Goal: Information Seeking & Learning: Learn about a topic

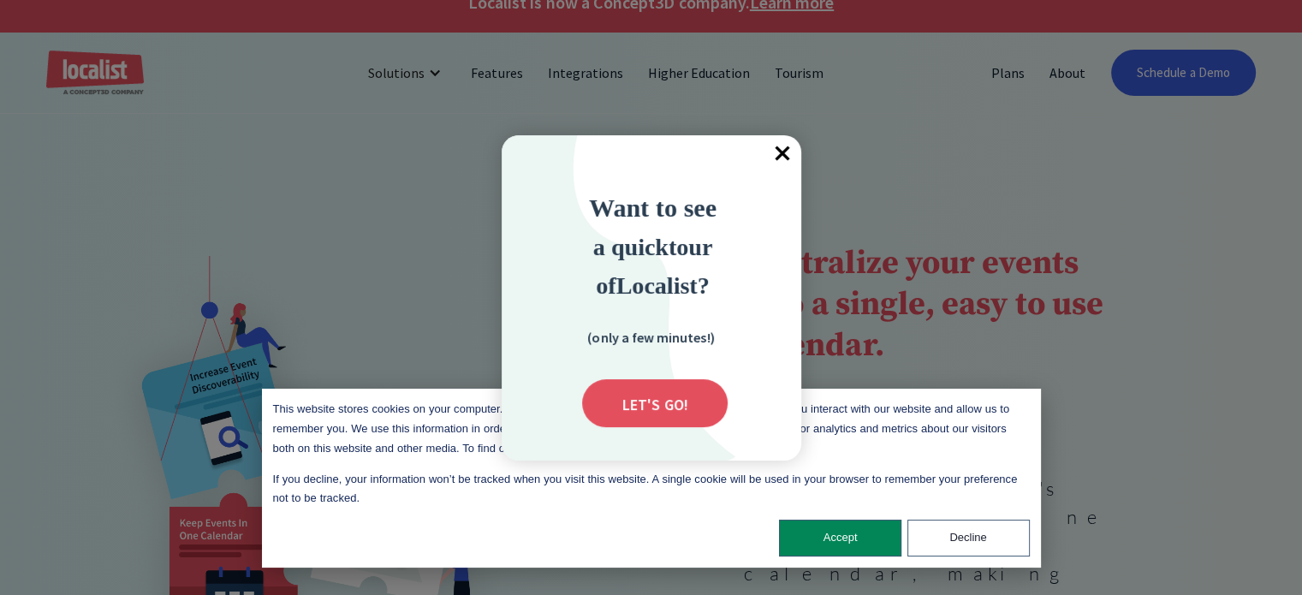
scroll to position [34, 0]
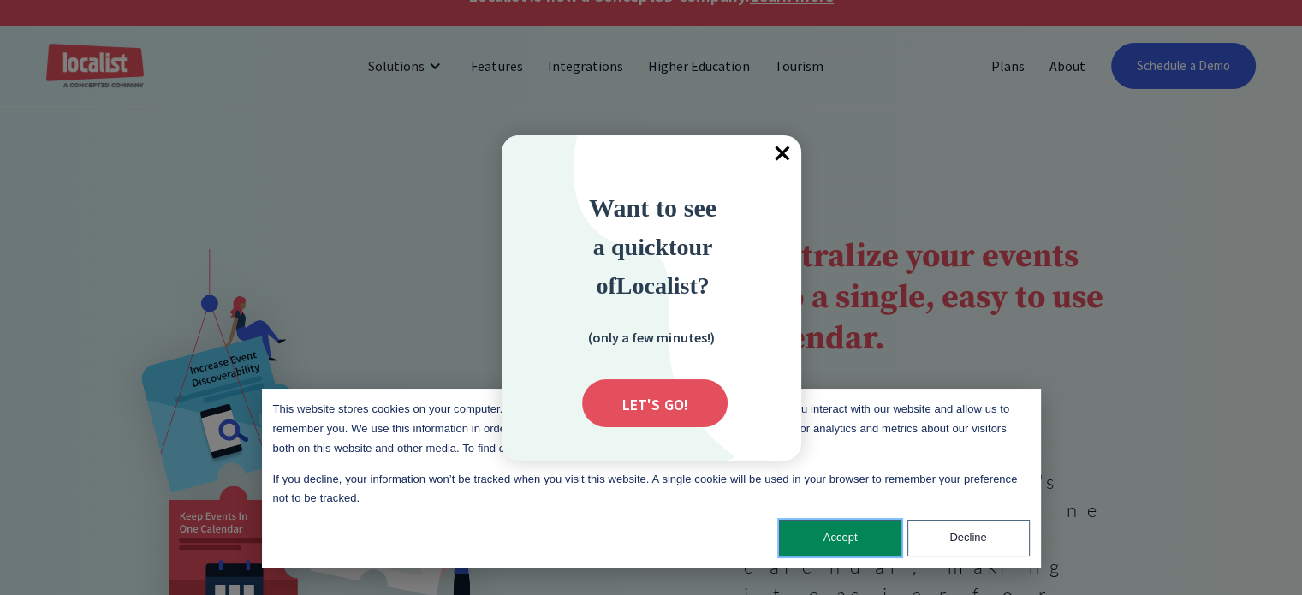
click at [855, 544] on button "Accept" at bounding box center [840, 538] width 122 height 37
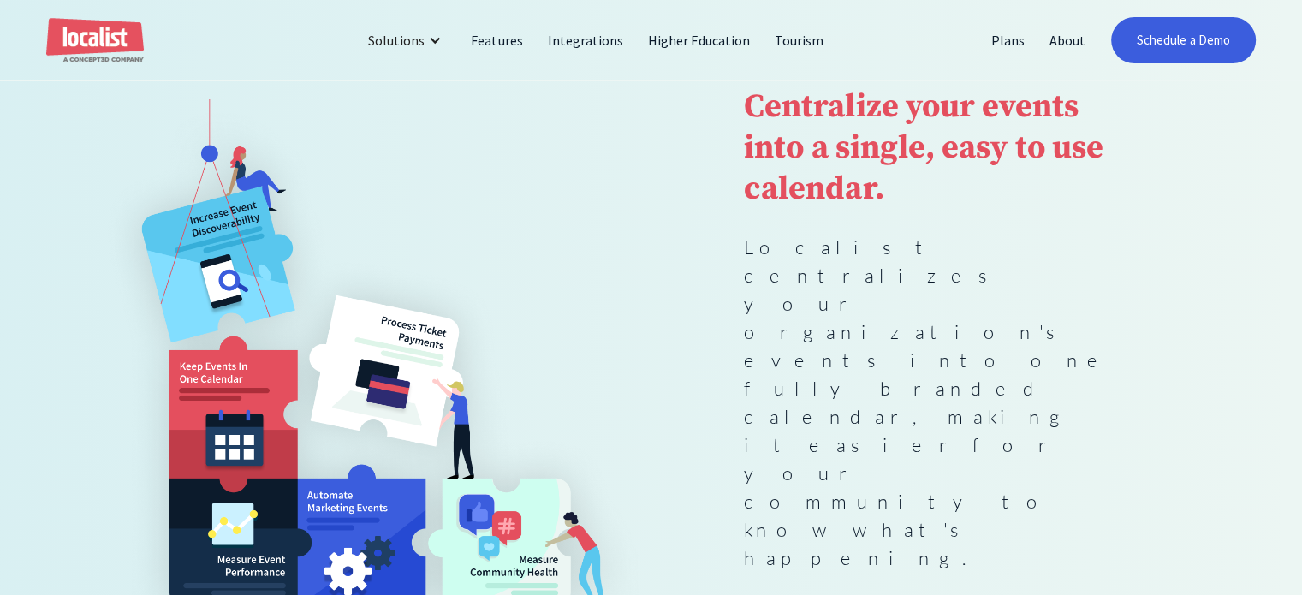
scroll to position [185, 0]
click at [760, 343] on p "Localist centralizes your organization's events into one fully-branded calendar…" at bounding box center [930, 401] width 372 height 339
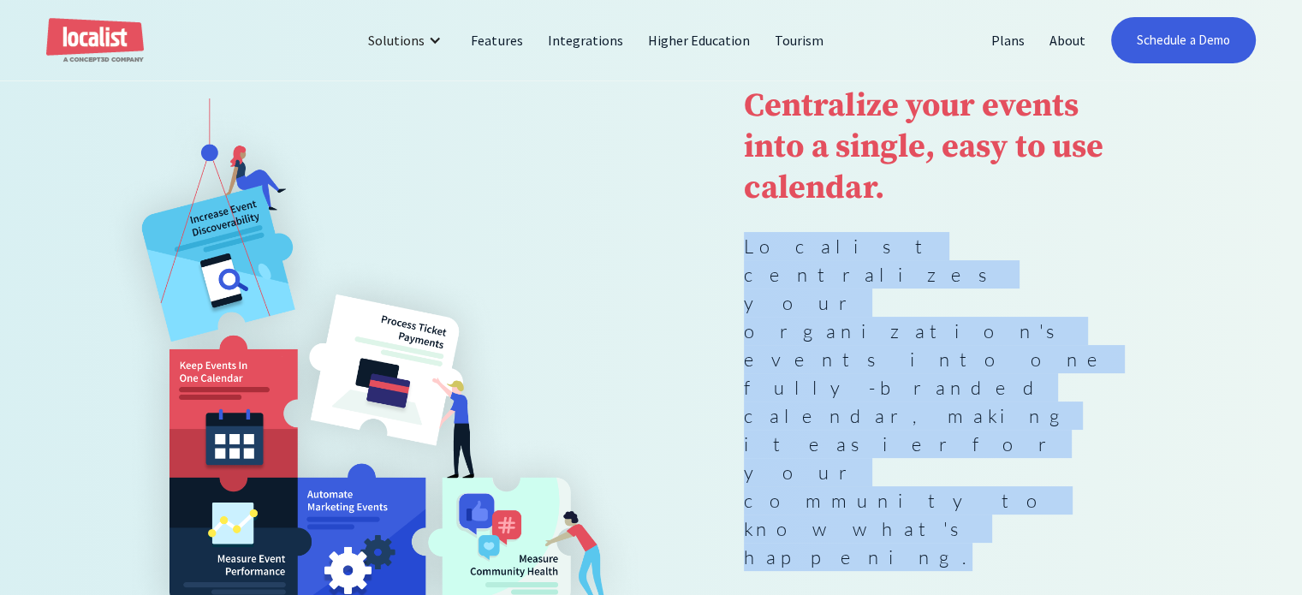
click at [760, 343] on p "Localist centralizes your organization's events into one fully-branded calendar…" at bounding box center [930, 401] width 372 height 339
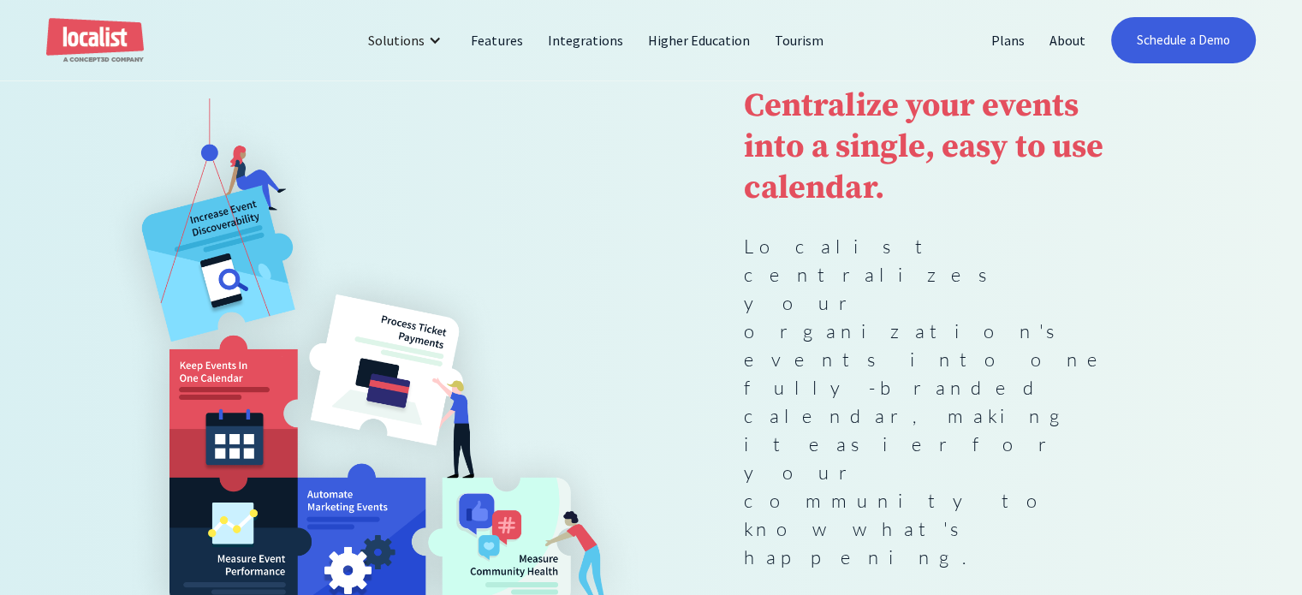
click at [751, 325] on p "Localist centralizes your organization's events into one fully-branded calendar…" at bounding box center [930, 401] width 372 height 339
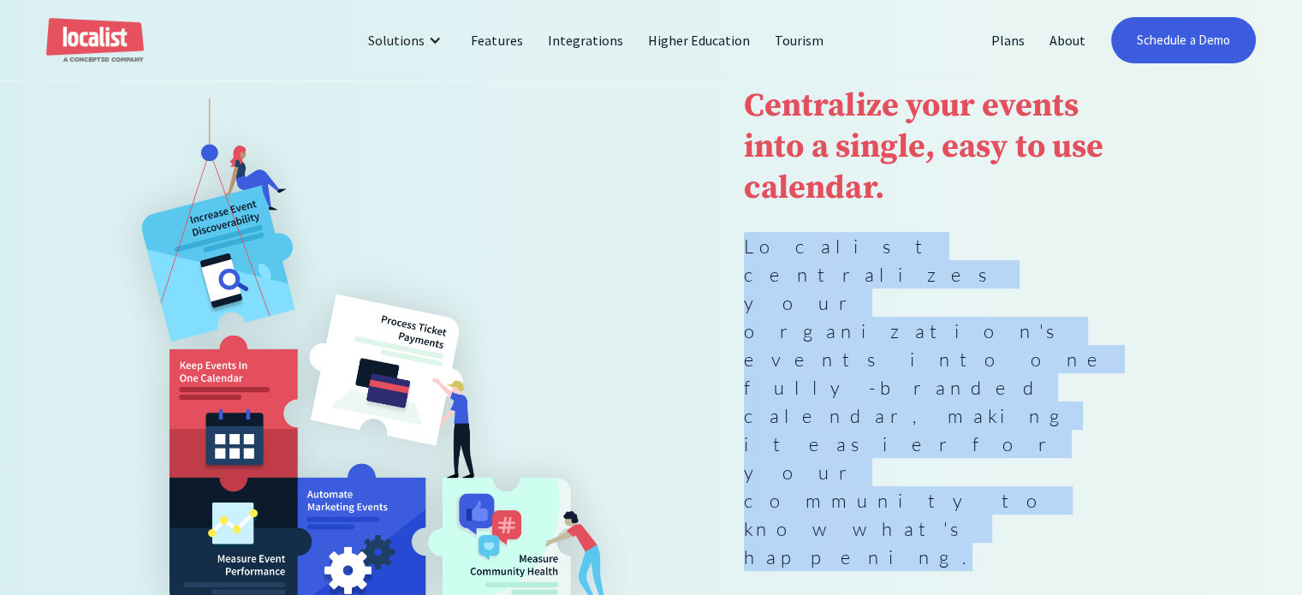
click at [751, 325] on p "Localist centralizes your organization's events into one fully-branded calendar…" at bounding box center [930, 401] width 372 height 339
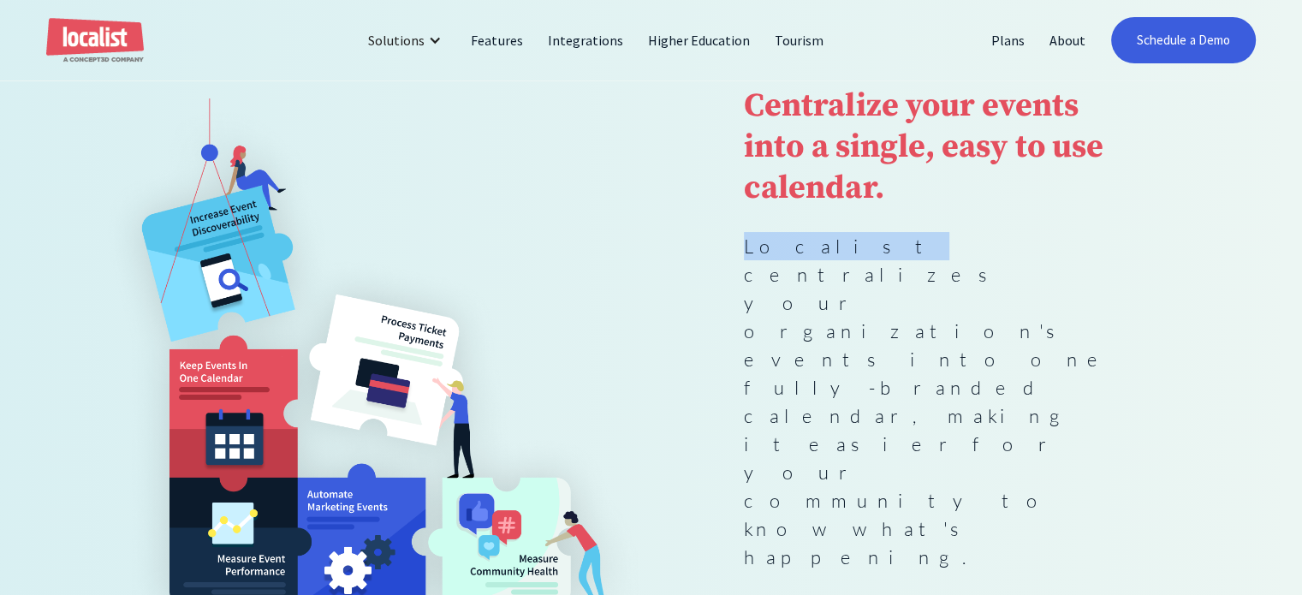
click at [751, 325] on p "Localist centralizes your organization's events into one fully-branded calendar…" at bounding box center [930, 401] width 372 height 339
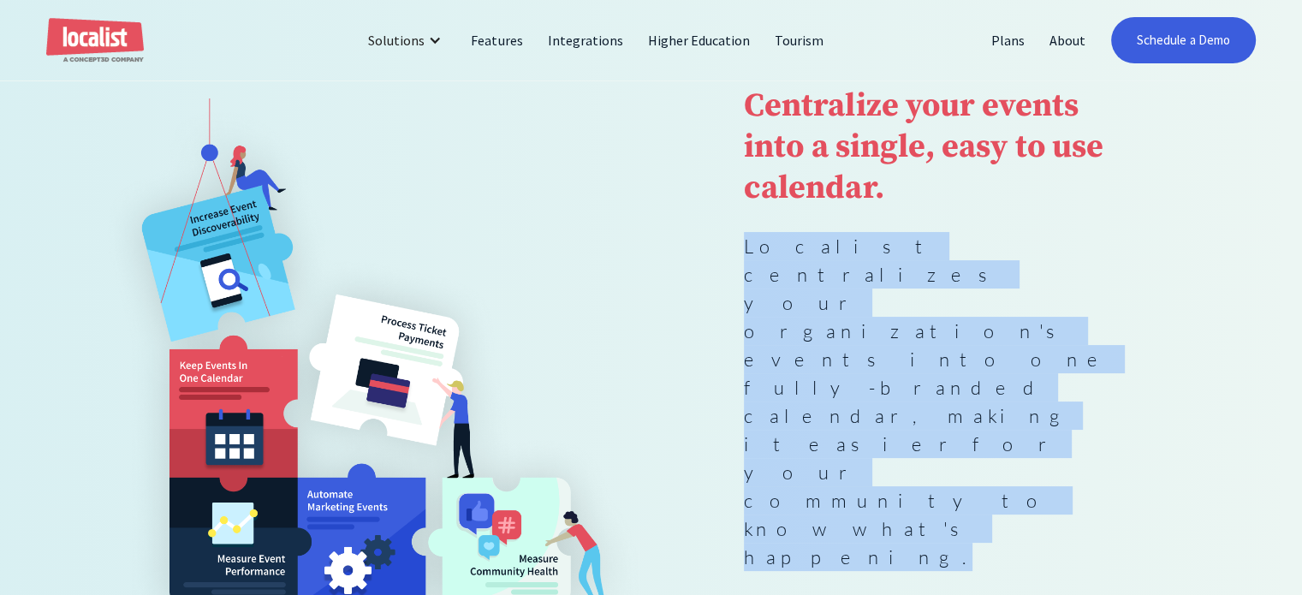
click at [751, 325] on p "Localist centralizes your organization's events into one fully-branded calendar…" at bounding box center [930, 401] width 372 height 339
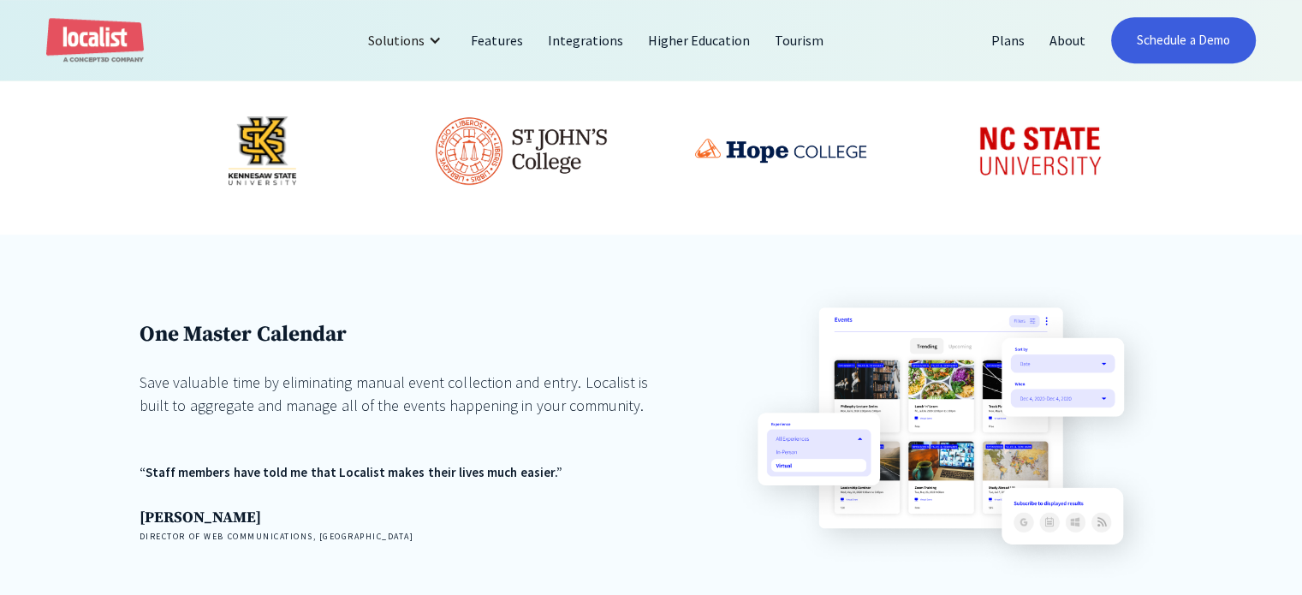
scroll to position [1089, 0]
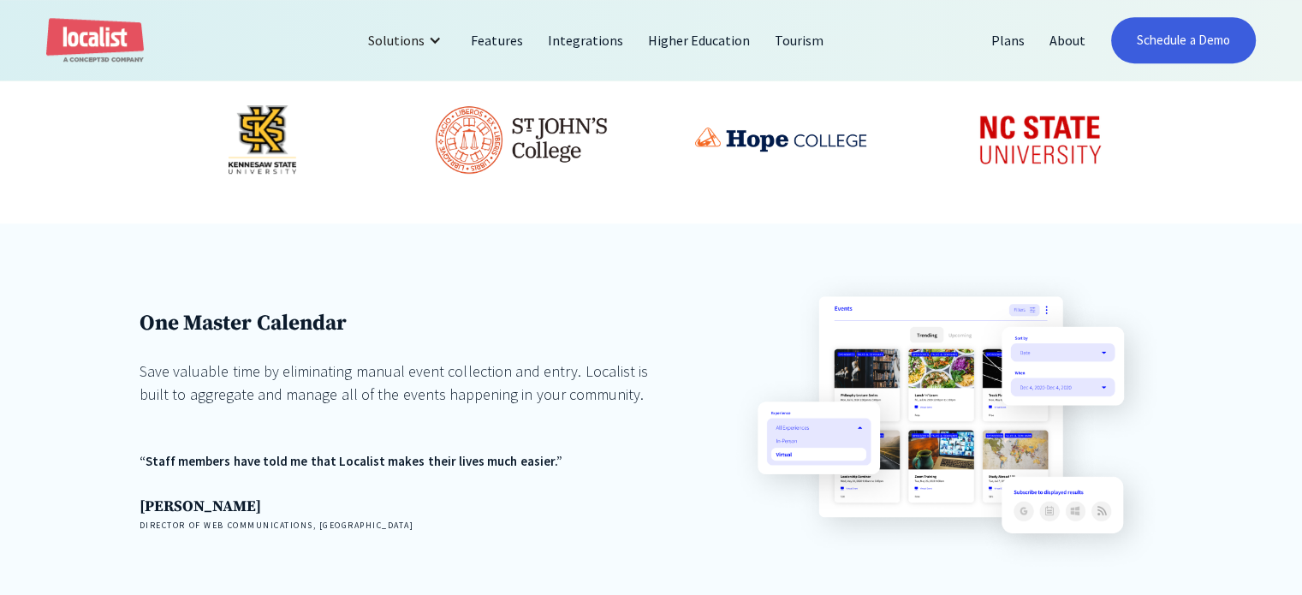
click at [361, 360] on div "Save valuable time by eliminating manual event collection and entry. Localist i…" at bounding box center [403, 383] width 527 height 46
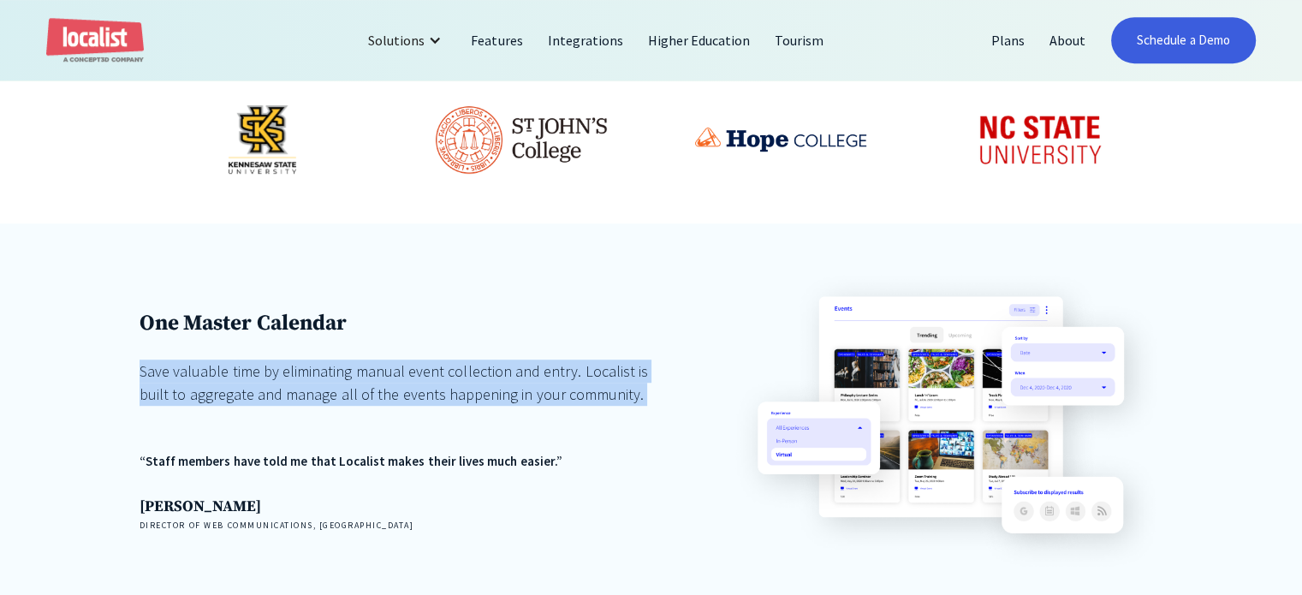
click at [361, 360] on div "Save valuable time by eliminating manual event collection and entry. Localist i…" at bounding box center [403, 383] width 527 height 46
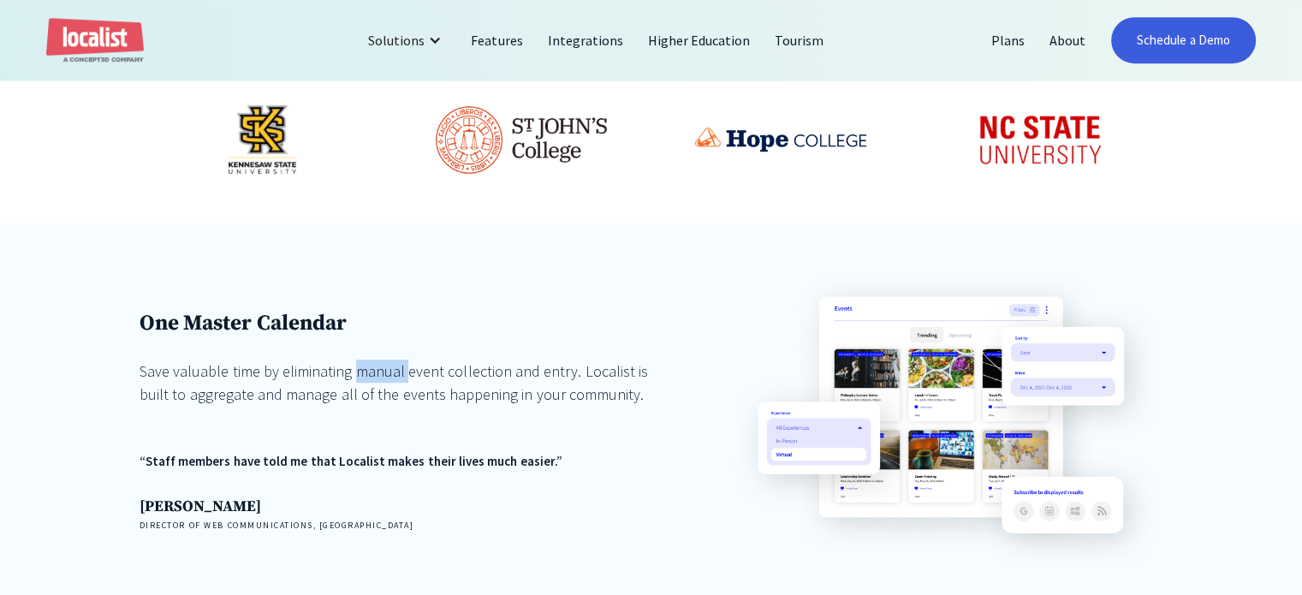
click at [361, 360] on div "Save valuable time by eliminating manual event collection and entry. Localist i…" at bounding box center [403, 383] width 527 height 46
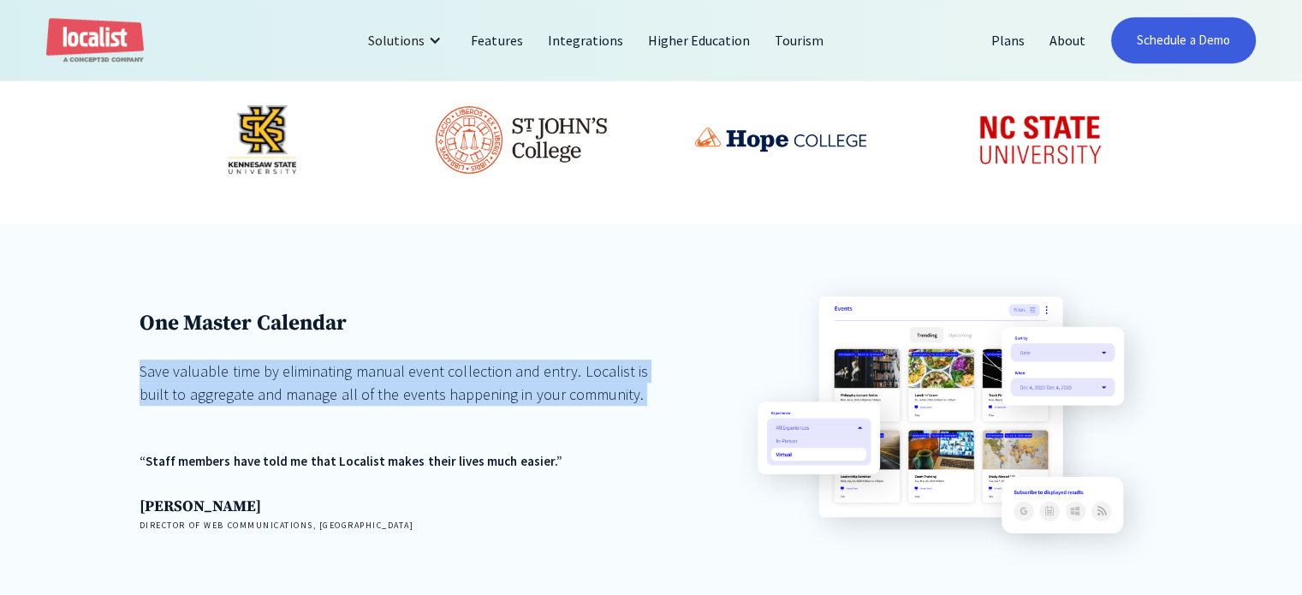
click at [361, 360] on div "Save valuable time by eliminating manual event collection and entry. Localist i…" at bounding box center [403, 383] width 527 height 46
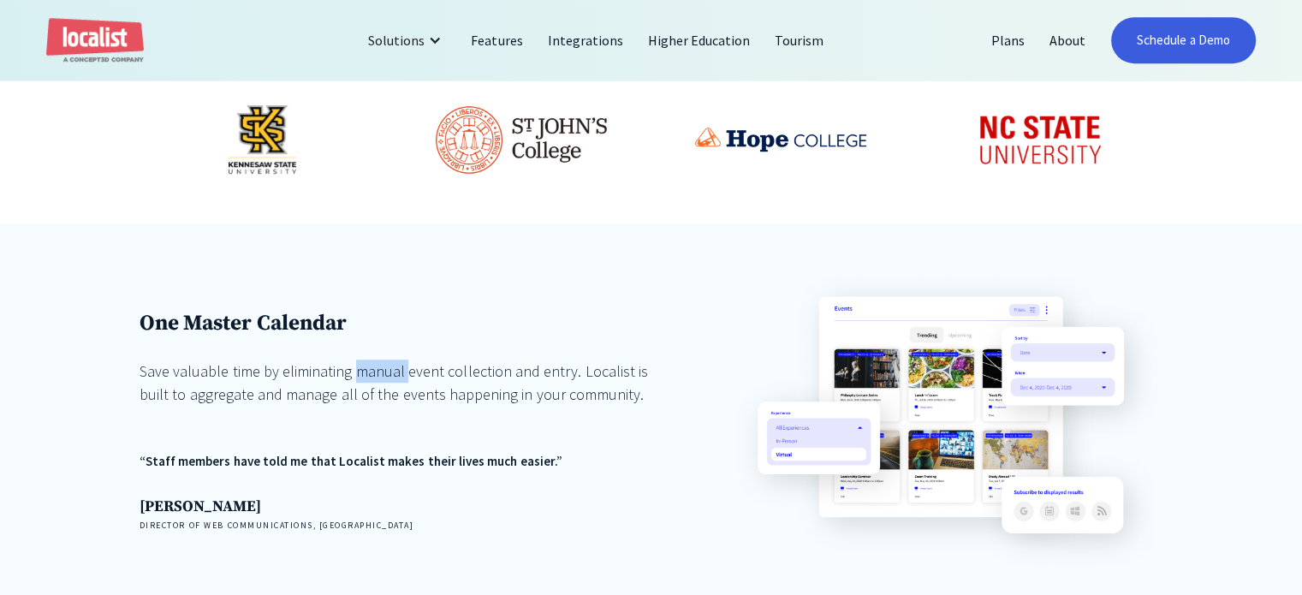
click at [361, 360] on div "Save valuable time by eliminating manual event collection and entry. Localist i…" at bounding box center [403, 383] width 527 height 46
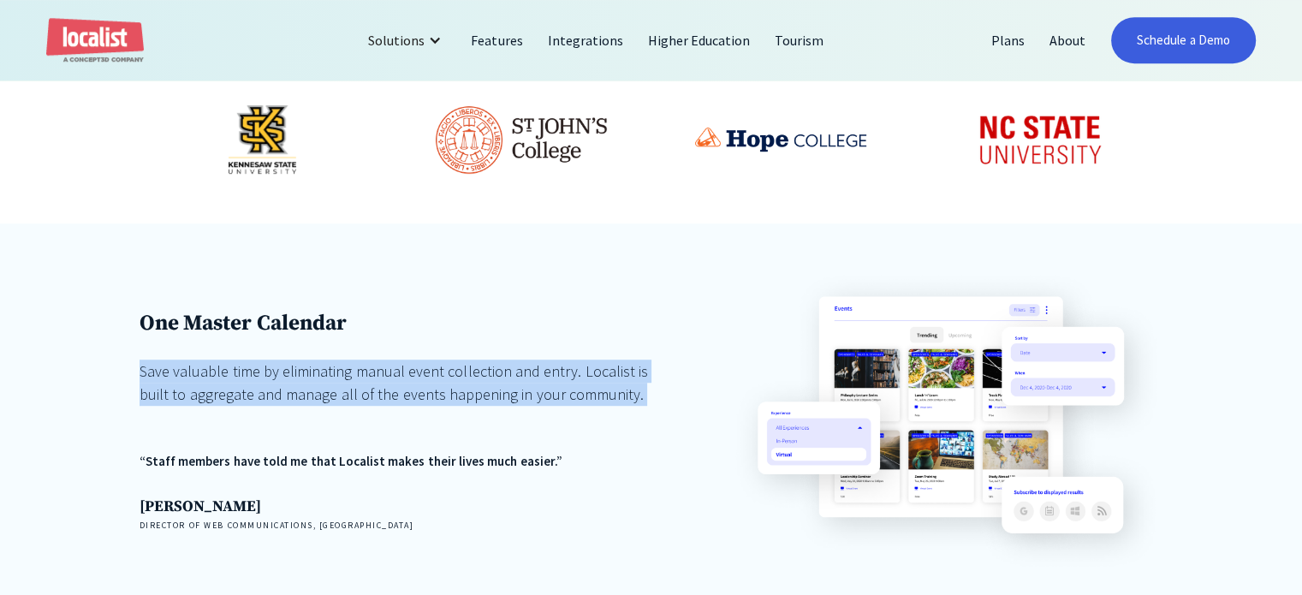
click at [361, 360] on div "Save valuable time by eliminating manual event collection and entry. Localist i…" at bounding box center [403, 383] width 527 height 46
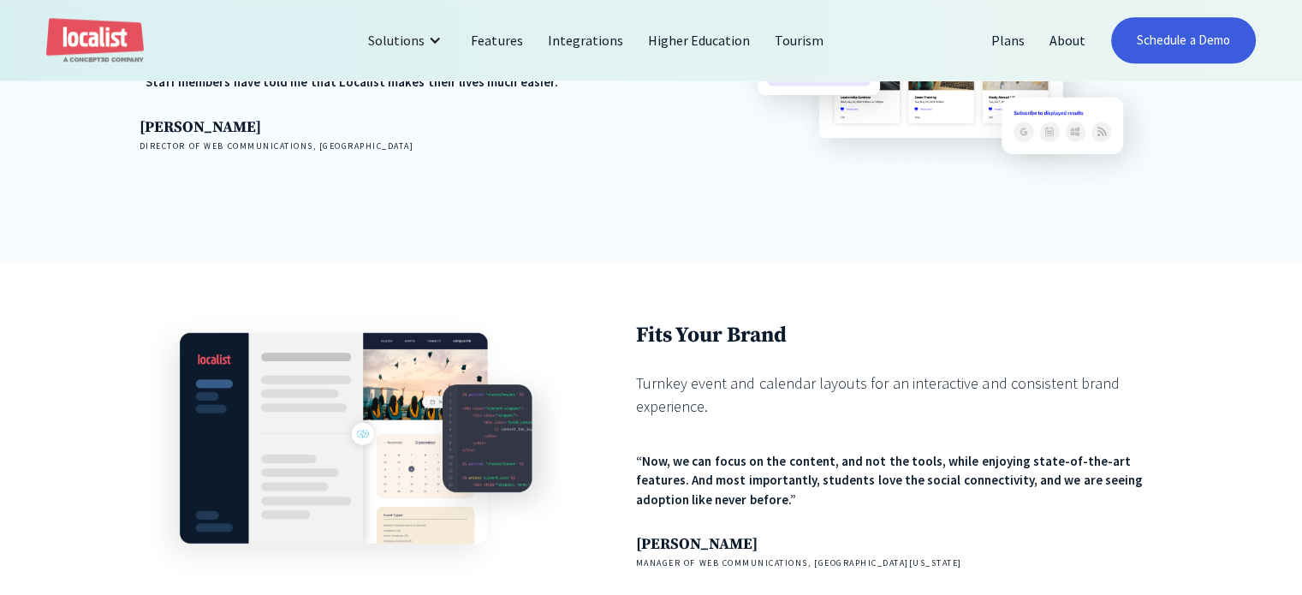
scroll to position [1469, 0]
click at [654, 371] on div "Turnkey event and calendar layouts for an interactive and consistent brand expe…" at bounding box center [899, 394] width 527 height 46
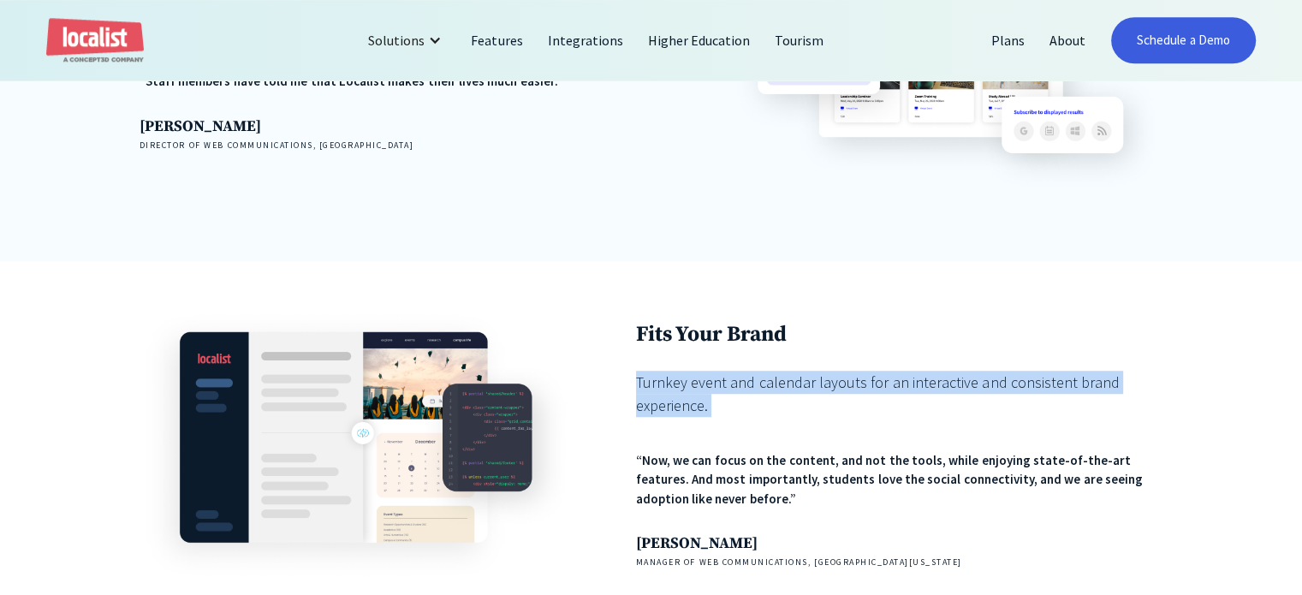
click at [654, 371] on div "Turnkey event and calendar layouts for an interactive and consistent brand expe…" at bounding box center [899, 394] width 527 height 46
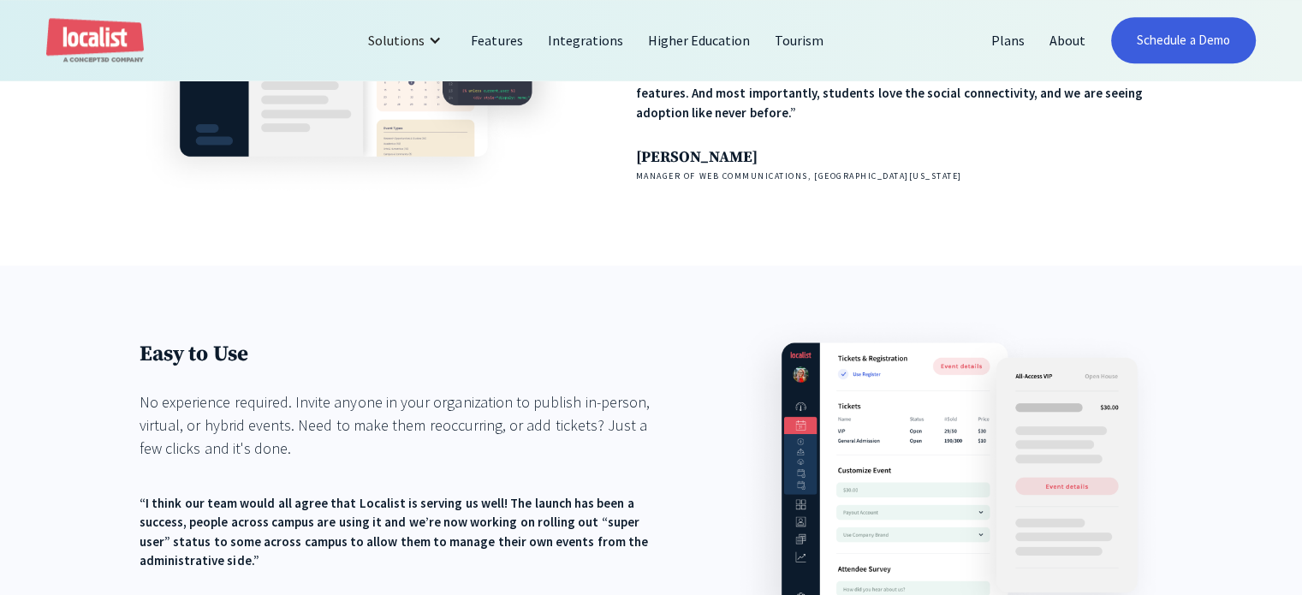
scroll to position [1855, 0]
click at [472, 391] on div "No experience required. Invite anyone in your organization to publish in-person…" at bounding box center [403, 425] width 527 height 69
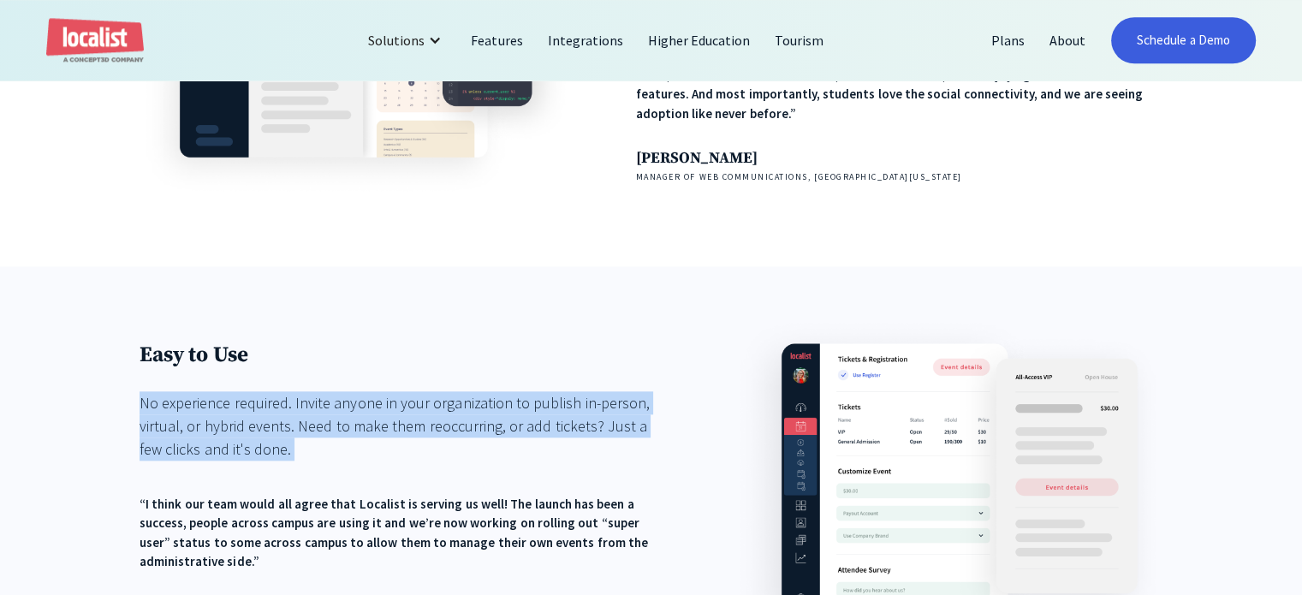
click at [472, 391] on div "No experience required. Invite anyone in your organization to publish in-person…" at bounding box center [403, 425] width 527 height 69
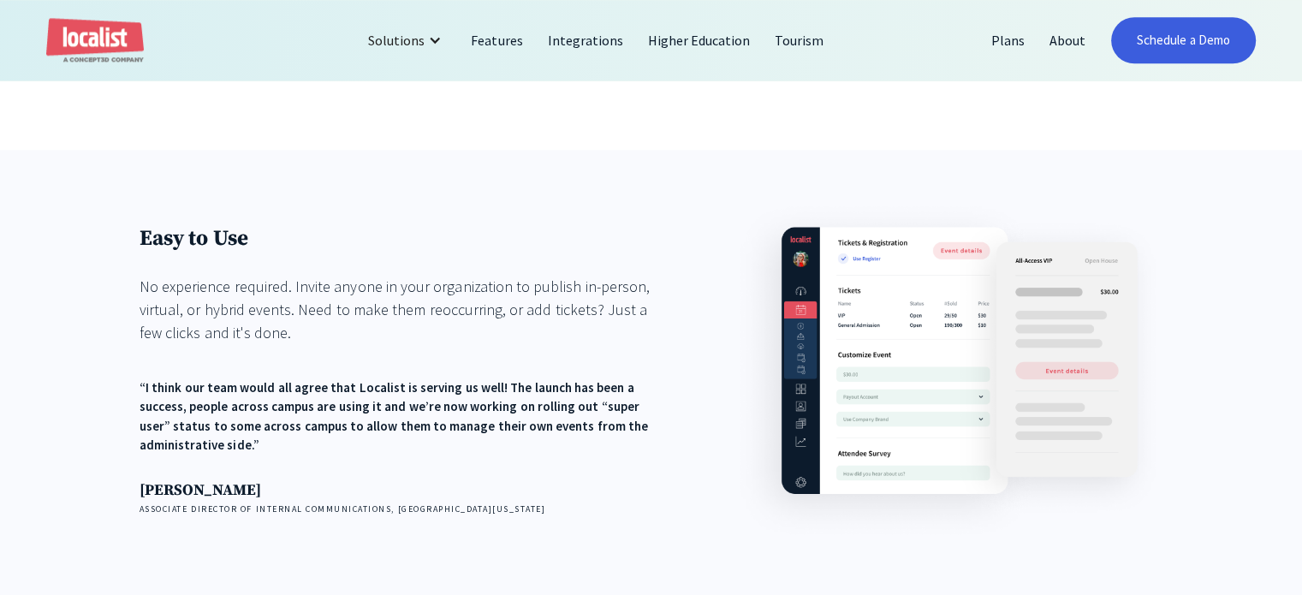
scroll to position [1979, 0]
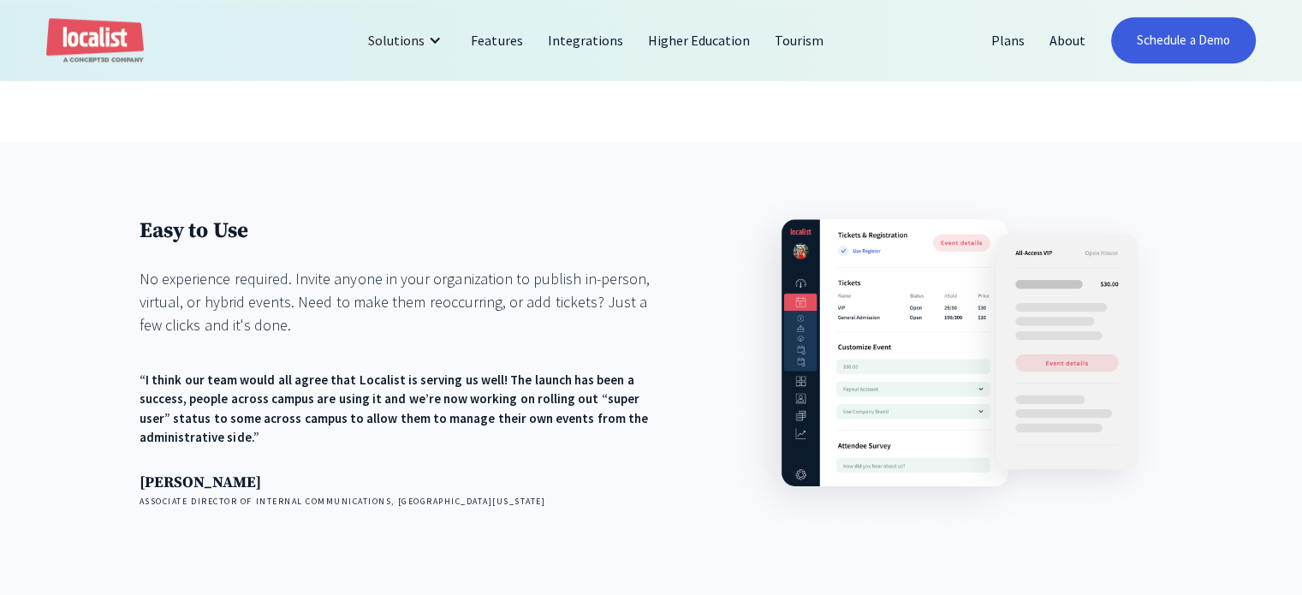
click at [472, 371] on div "“I think our team would all agree that Localist is serving us well! The launch …" at bounding box center [403, 409] width 527 height 77
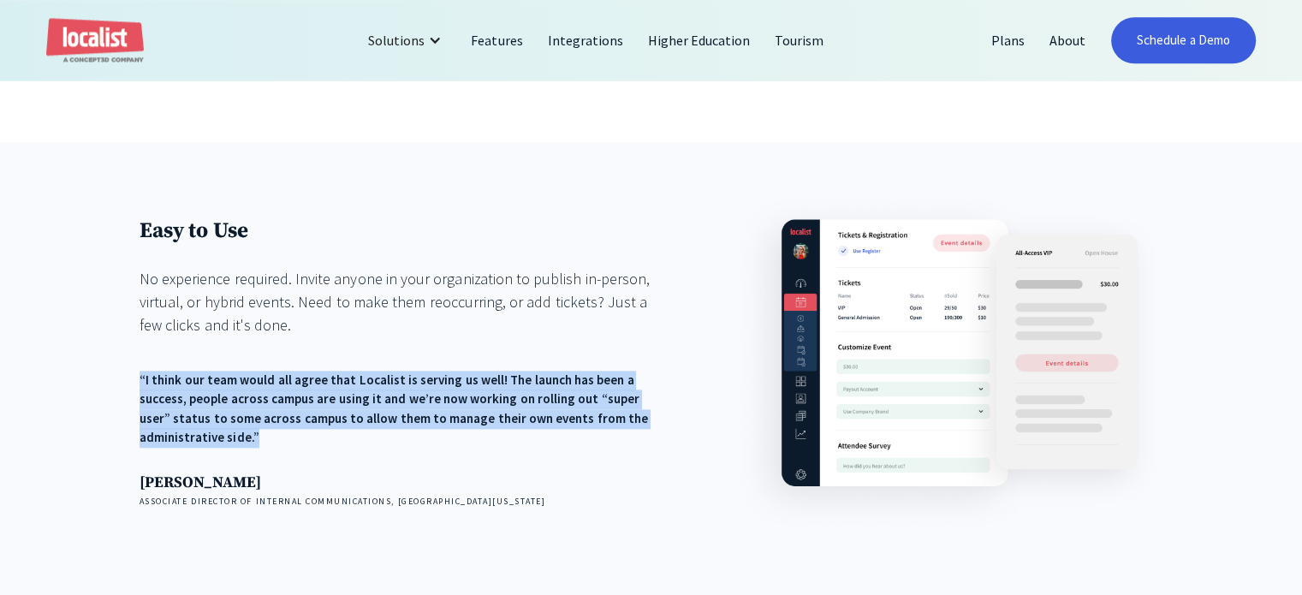
click at [472, 371] on div "“I think our team would all agree that Localist is serving us well! The launch …" at bounding box center [403, 409] width 527 height 77
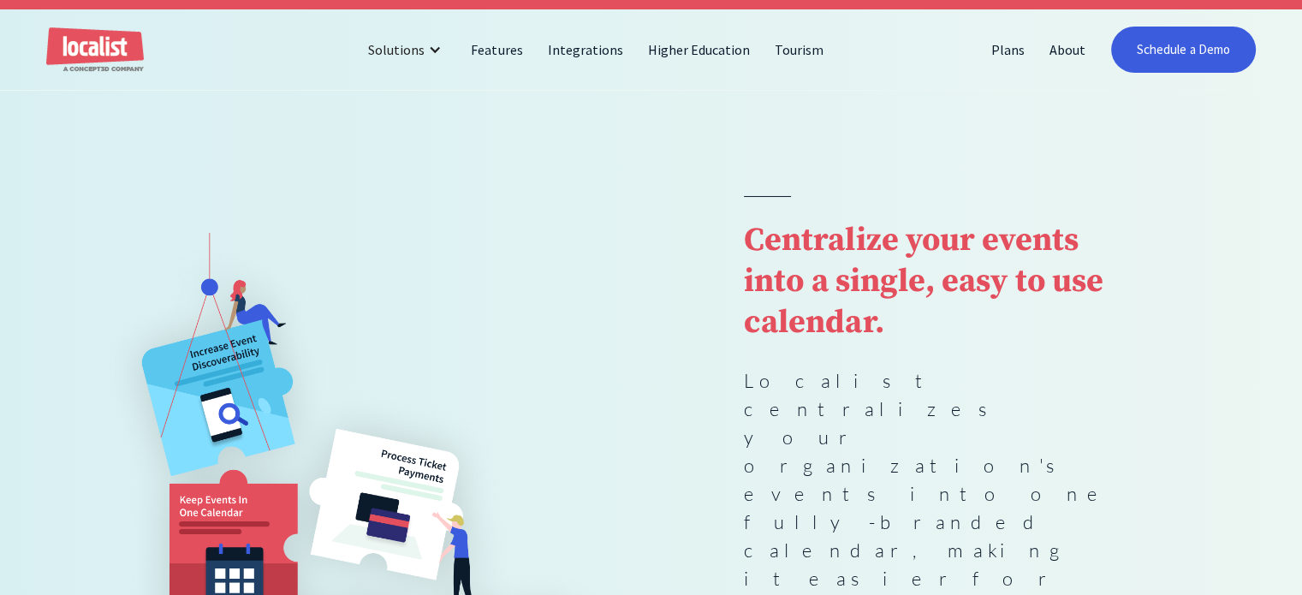
scroll to position [0, 0]
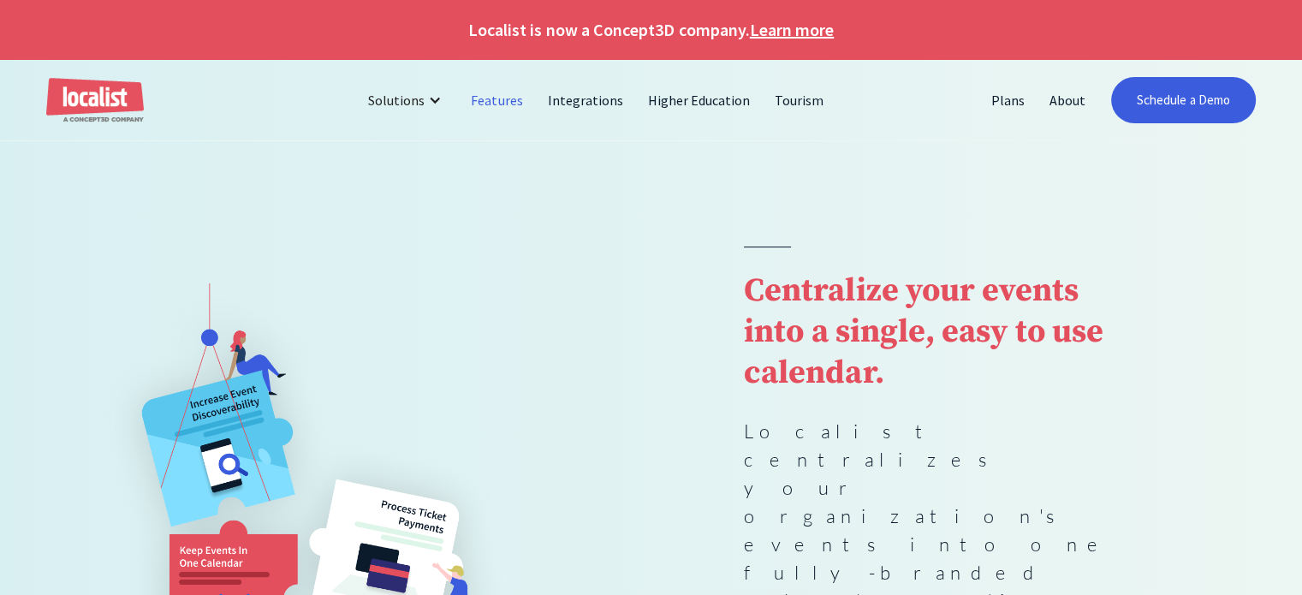
click at [494, 110] on link "Features" at bounding box center [497, 100] width 76 height 41
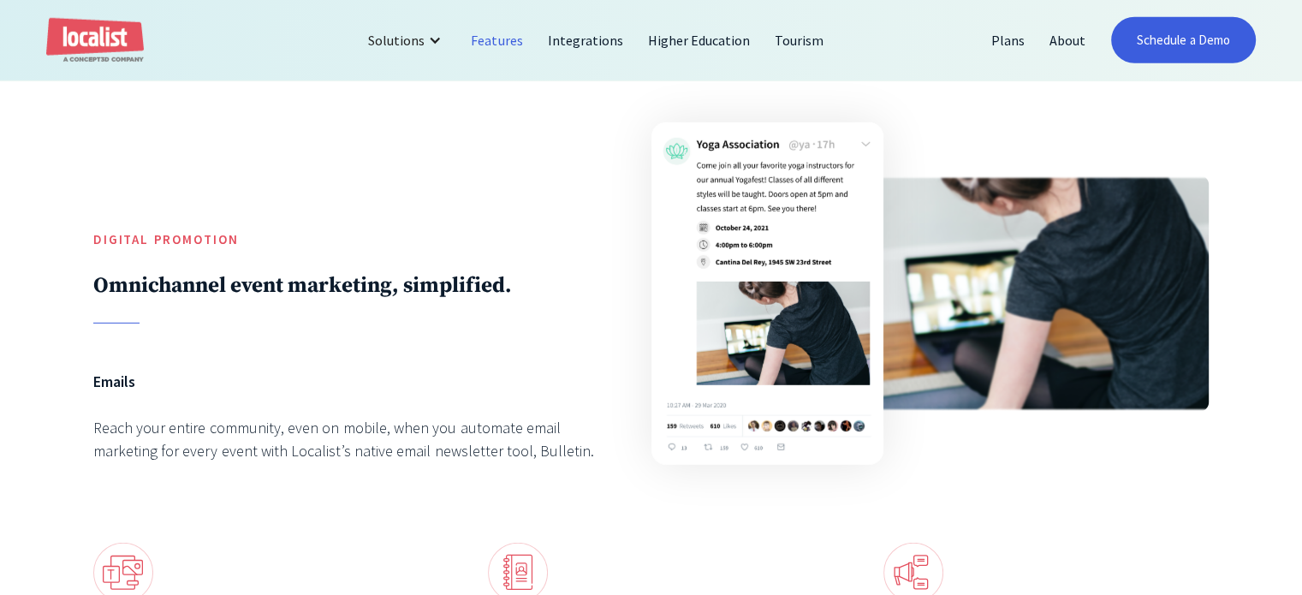
scroll to position [4859, 0]
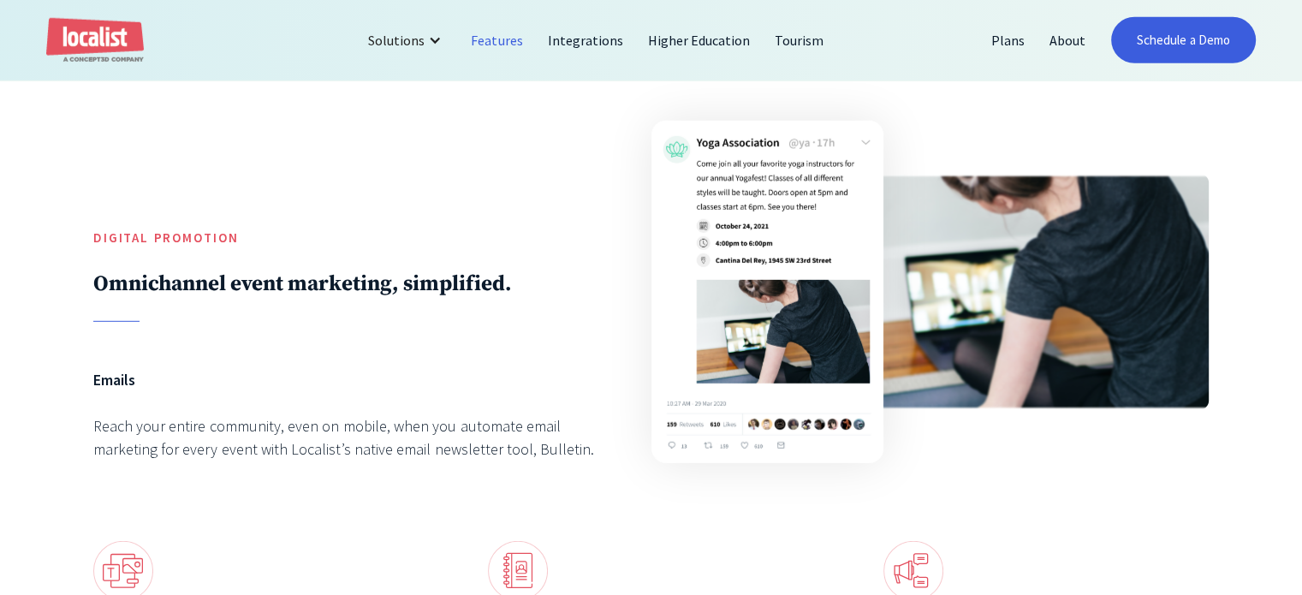
click at [402, 297] on h2 "Omnichannel event marketing, simplified." at bounding box center [349, 284] width 512 height 27
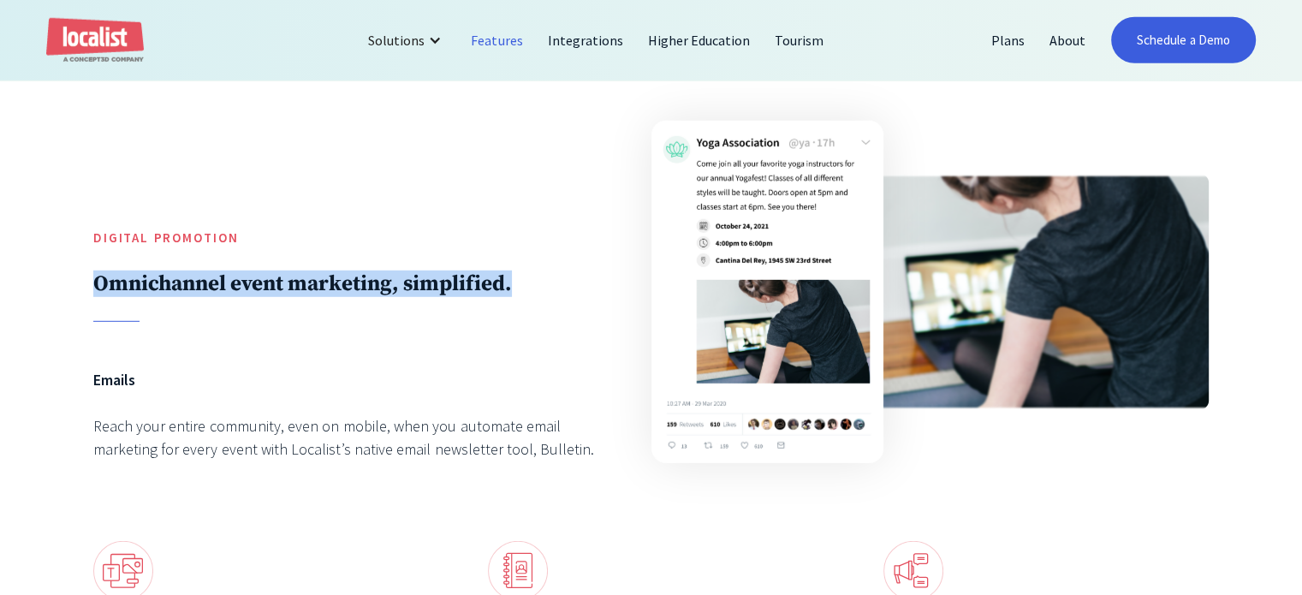
click at [402, 297] on h2 "Omnichannel event marketing, simplified." at bounding box center [349, 284] width 512 height 27
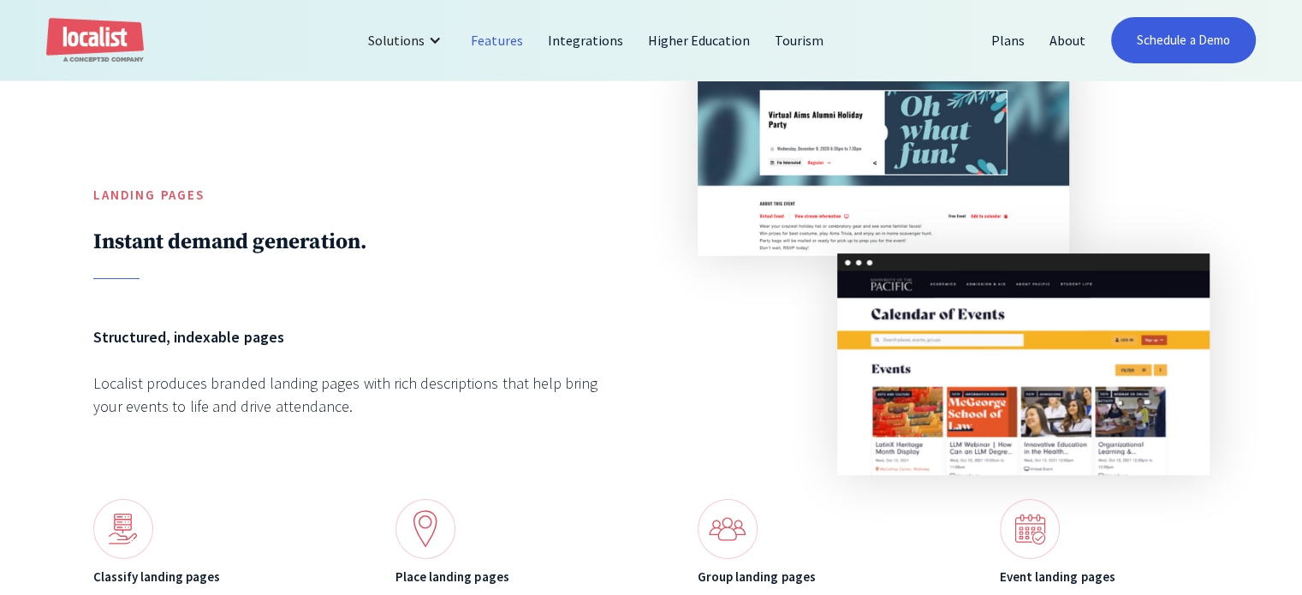
scroll to position [5883, 0]
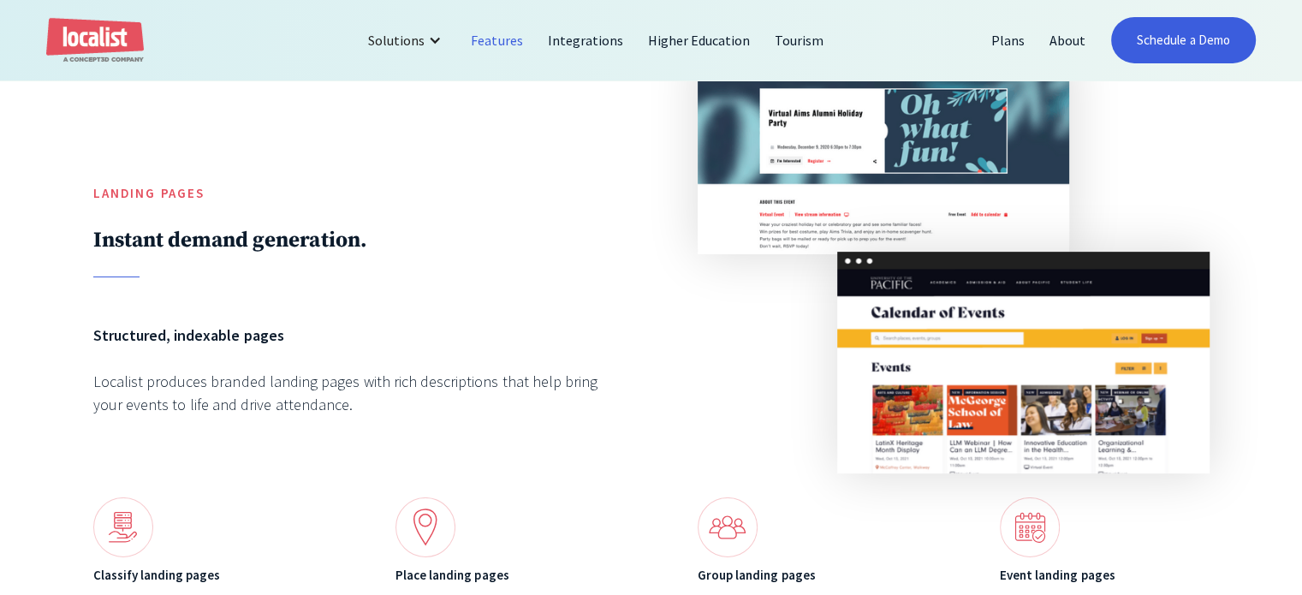
click at [245, 416] on div "Localist produces branded landing pages with rich descriptions that help bring …" at bounding box center [349, 393] width 512 height 46
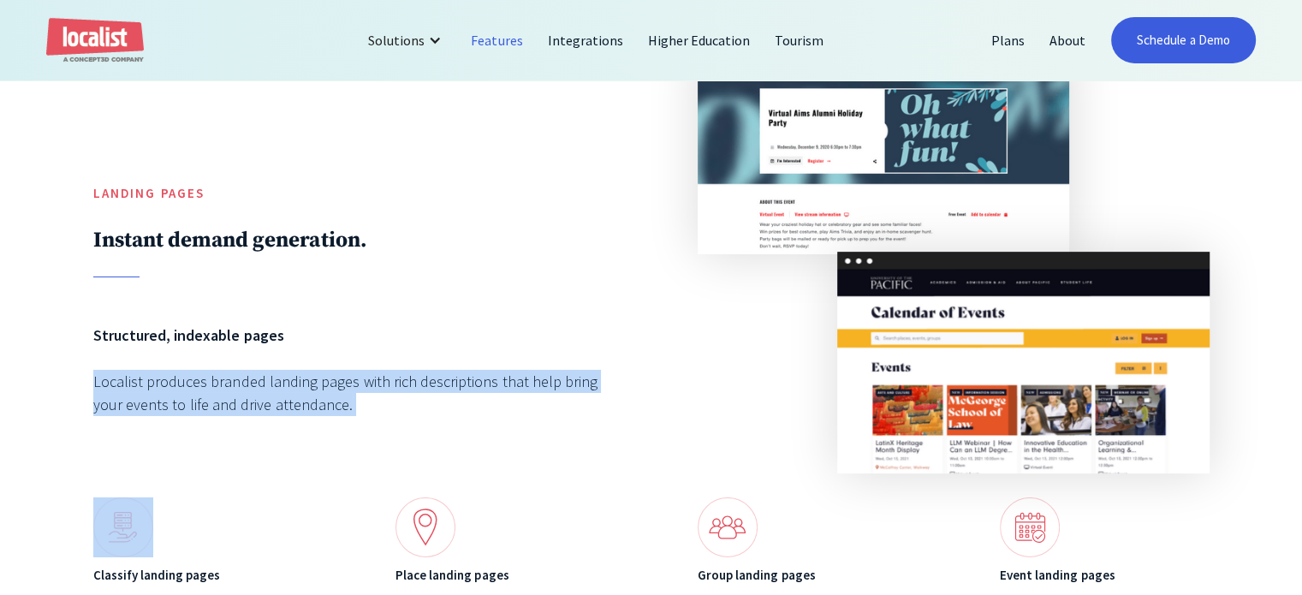
click at [245, 416] on div "Localist produces branded landing pages with rich descriptions that help bring …" at bounding box center [349, 393] width 512 height 46
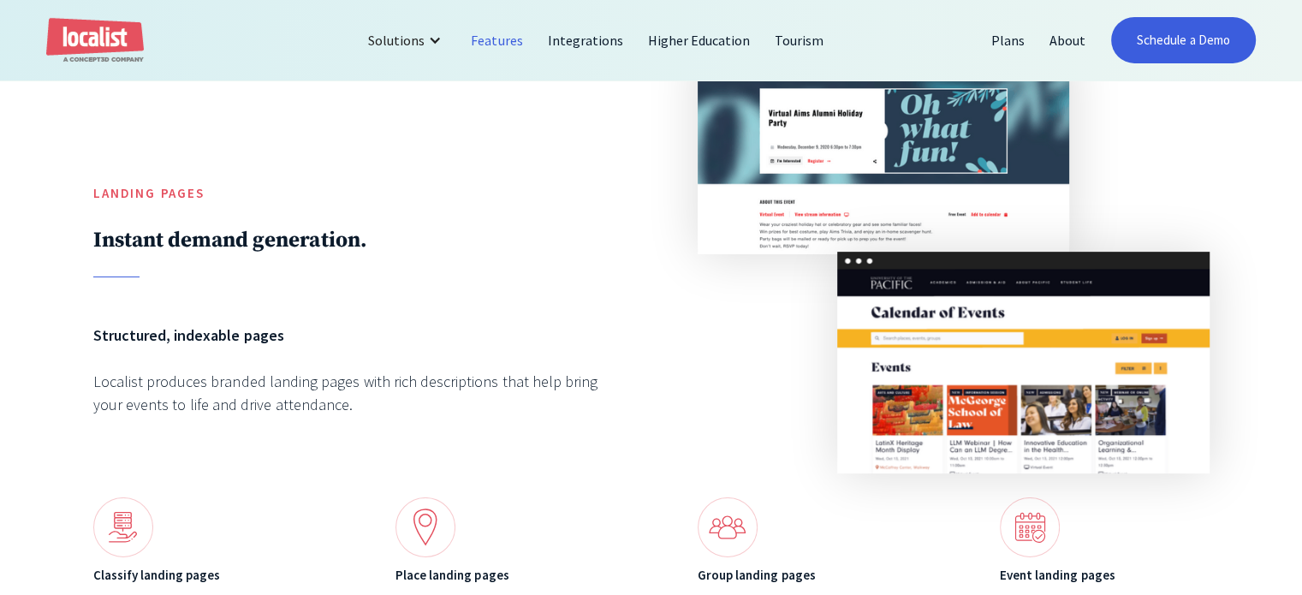
click at [232, 416] on div "Localist produces branded landing pages with rich descriptions that help bring …" at bounding box center [349, 393] width 512 height 46
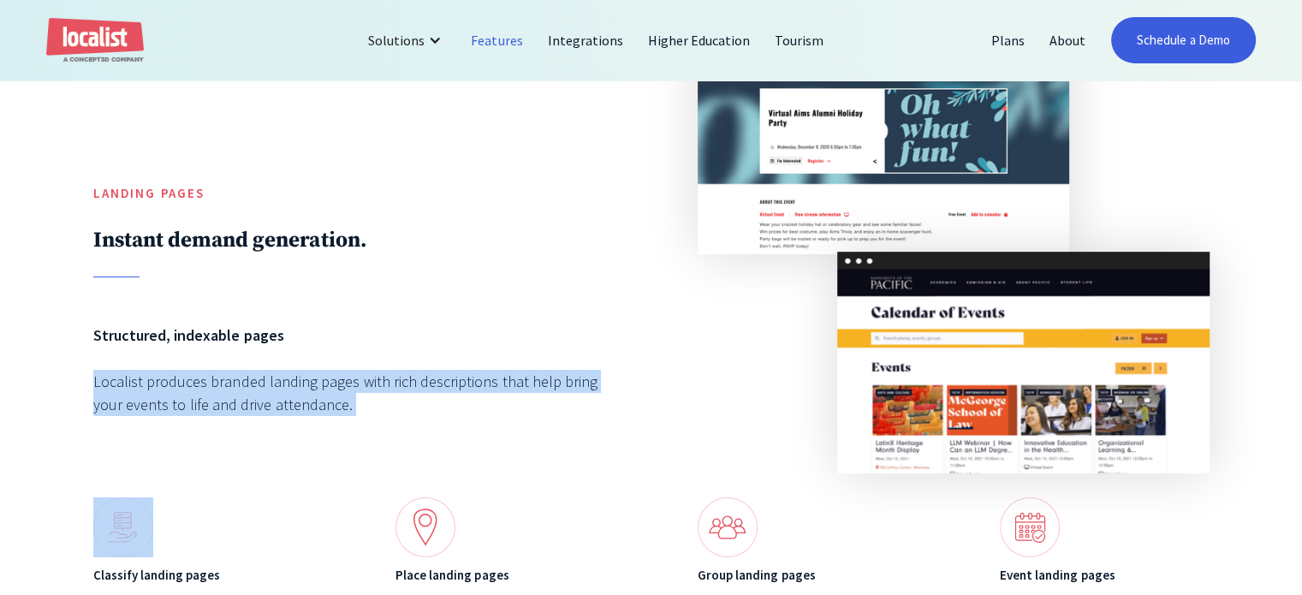
click at [232, 416] on div "Localist produces branded landing pages with rich descriptions that help bring …" at bounding box center [349, 393] width 512 height 46
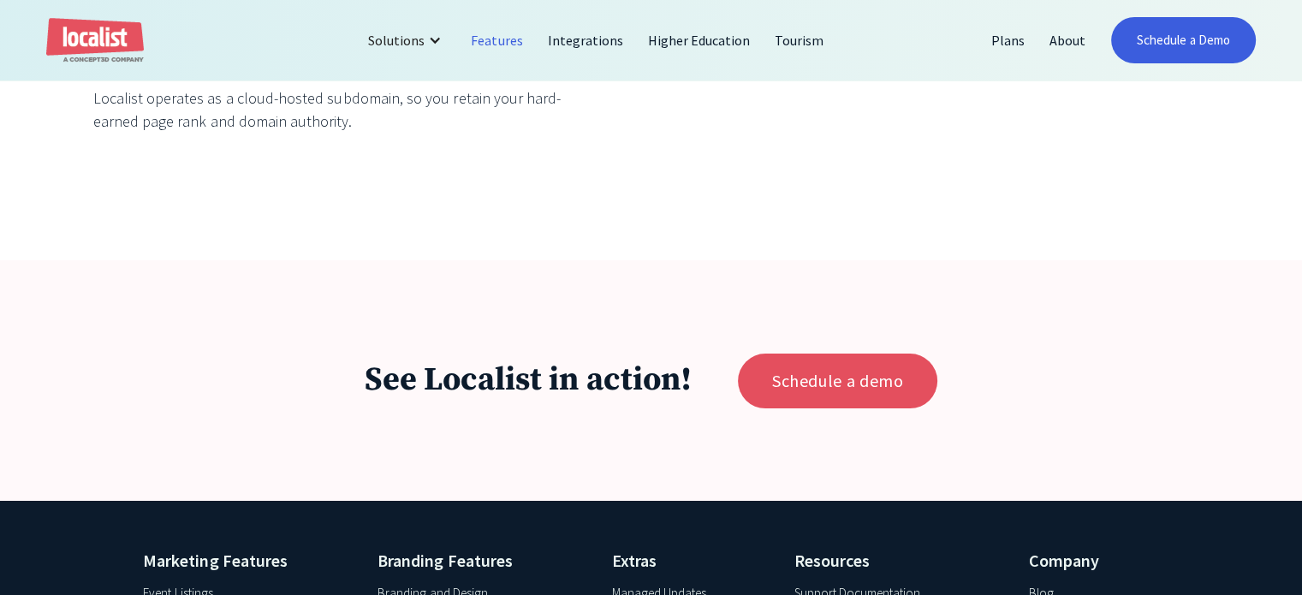
scroll to position [6511, 0]
